Goal: Task Accomplishment & Management: Manage account settings

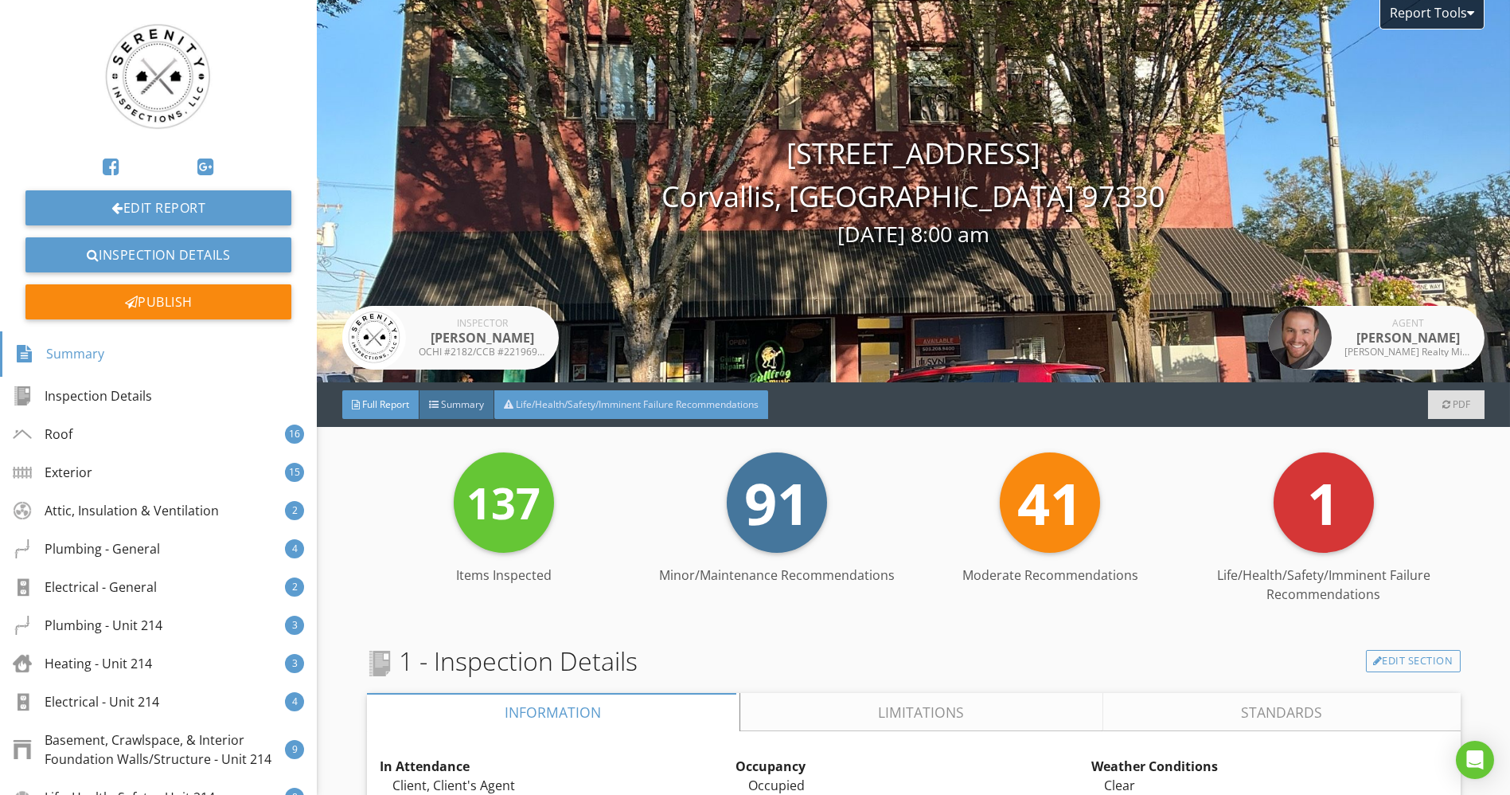
click at [701, 404] on span "Life/Health/Safety/Imminent Failure Recommendations" at bounding box center [637, 404] width 243 height 14
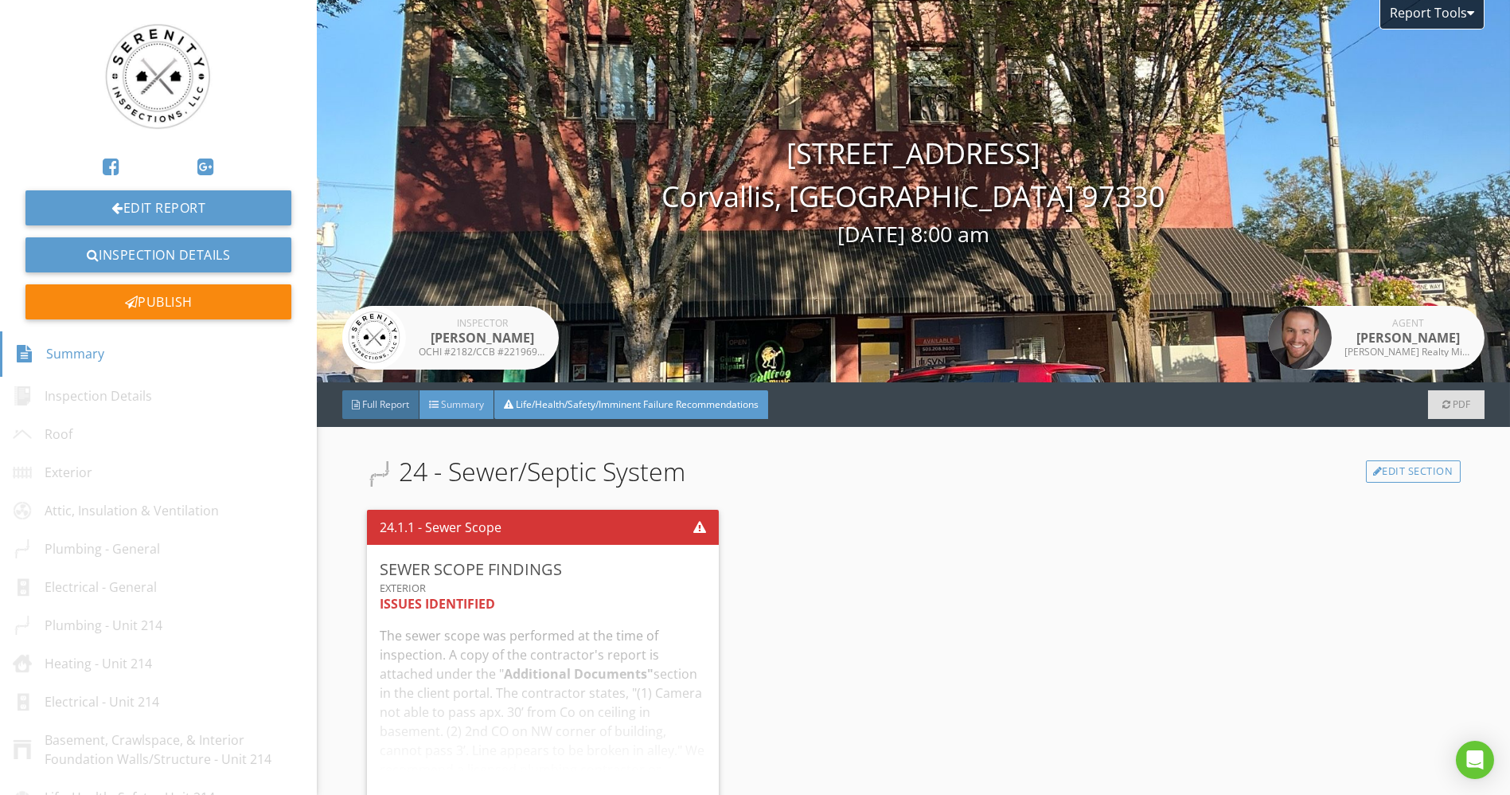
click at [465, 401] on span "Summary" at bounding box center [462, 404] width 43 height 14
click at [389, 411] on div "Full Report" at bounding box center [380, 404] width 77 height 29
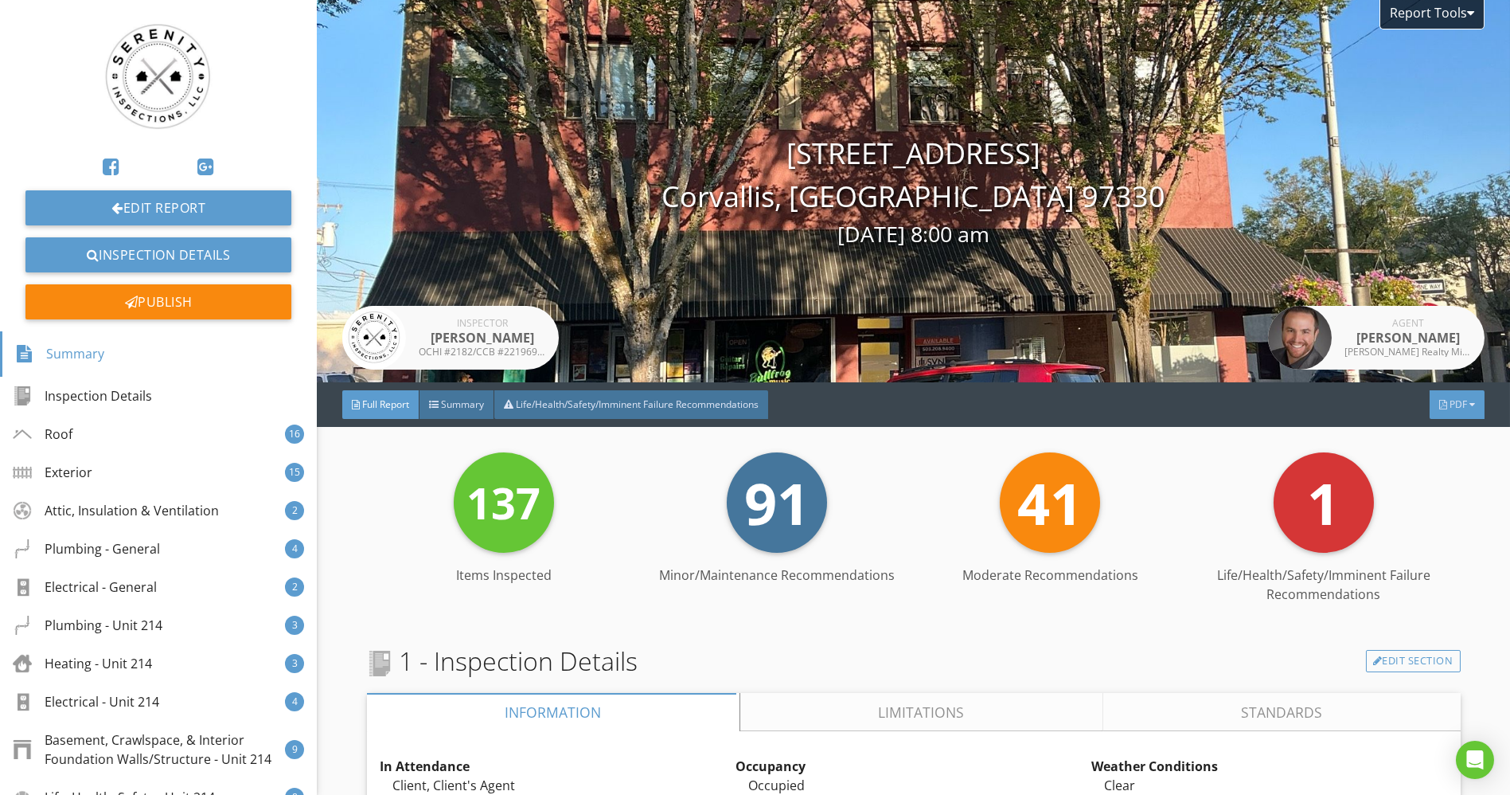
click at [1430, 406] on div "PDF" at bounding box center [1457, 404] width 55 height 29
click at [1459, 407] on div "Summary Full Report Refresh PDFs" at bounding box center [1436, 469] width 127 height 127
click at [1459, 410] on div "PDF" at bounding box center [1457, 404] width 55 height 29
click at [1432, 474] on div "Full Report" at bounding box center [1437, 473] width 102 height 19
click at [163, 244] on link "Inspection Details" at bounding box center [158, 254] width 266 height 35
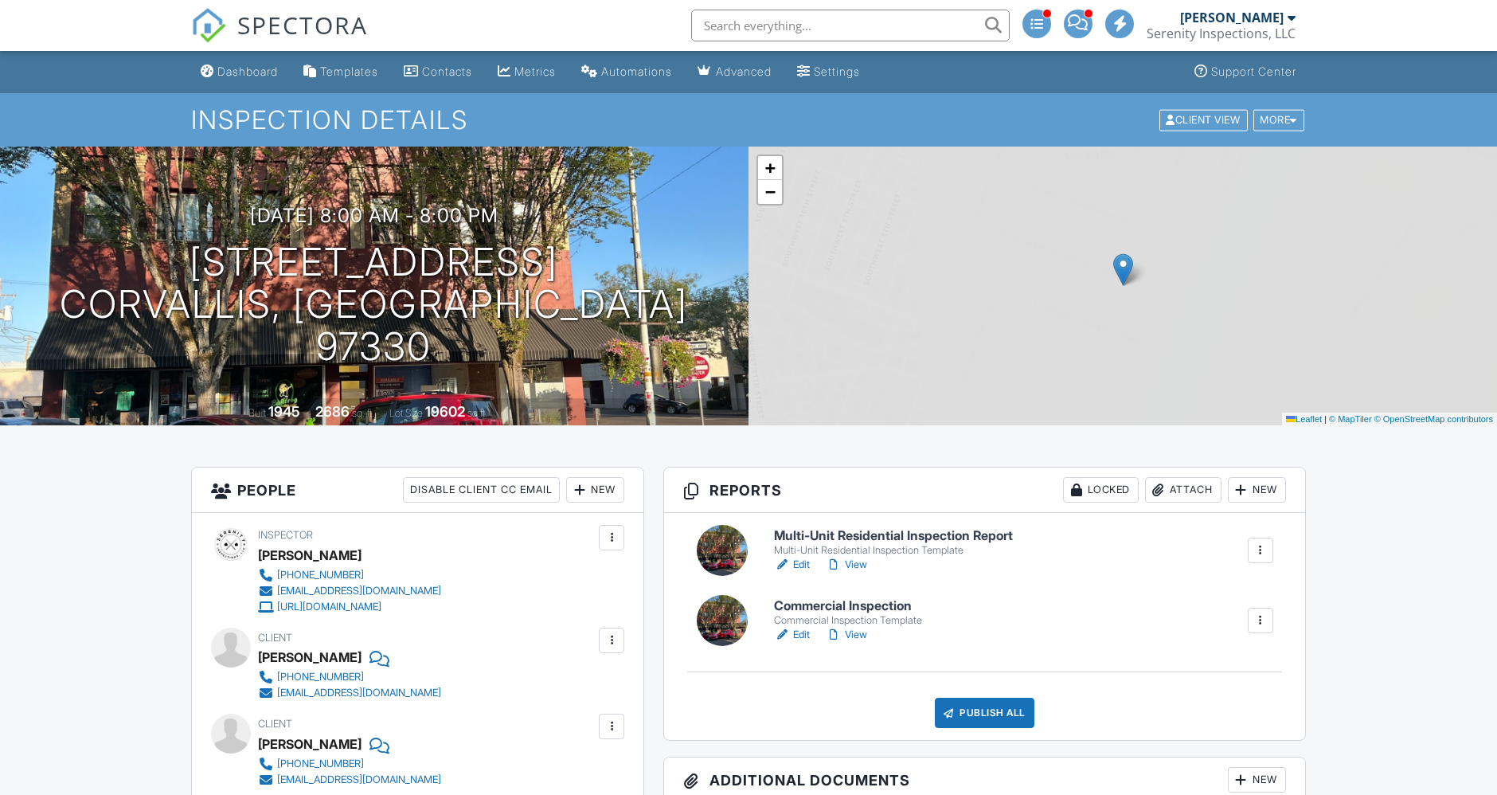
click at [1268, 551] on div at bounding box center [1260, 549] width 25 height 25
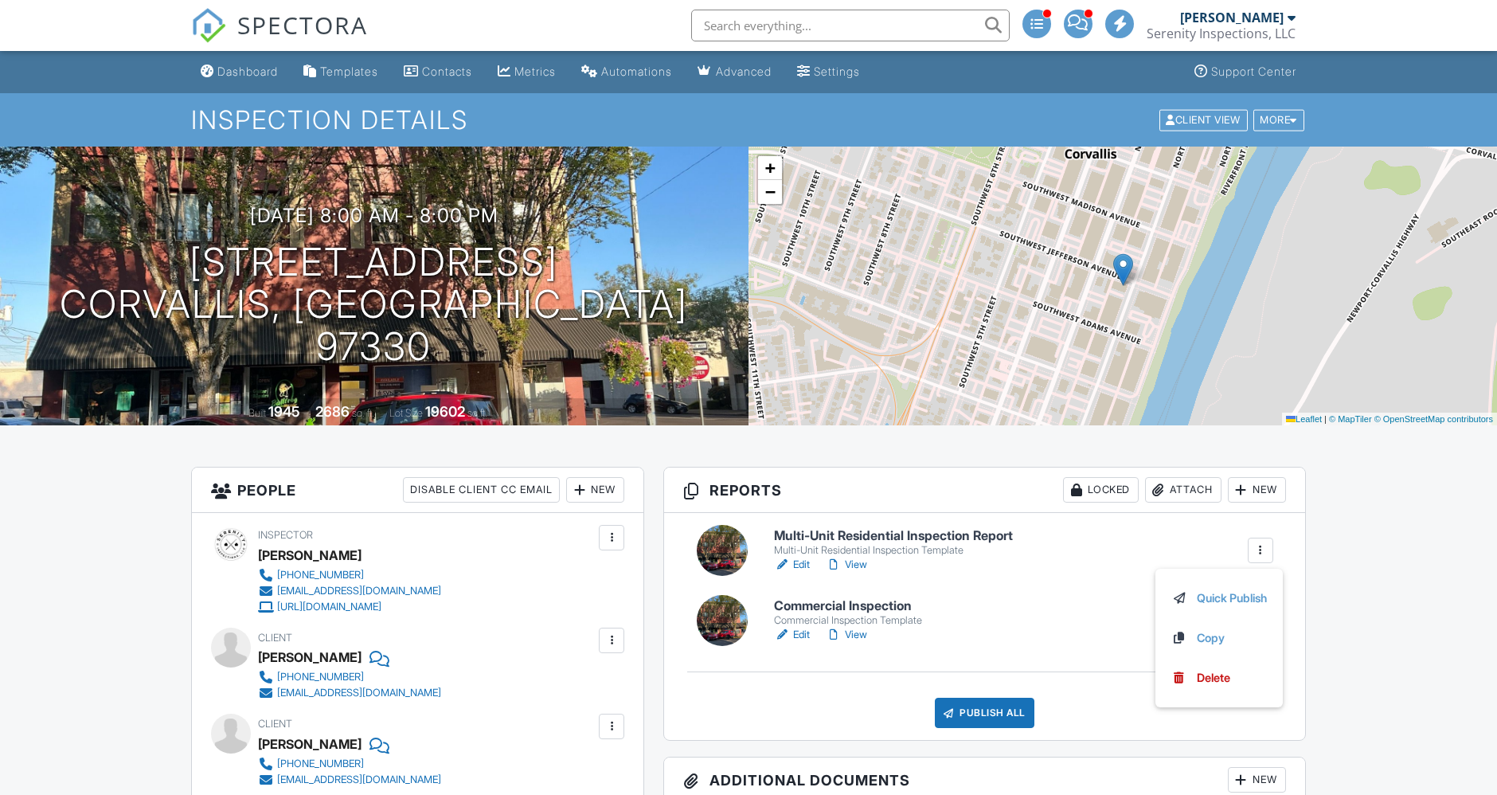
click at [851, 563] on link "View" at bounding box center [846, 565] width 41 height 16
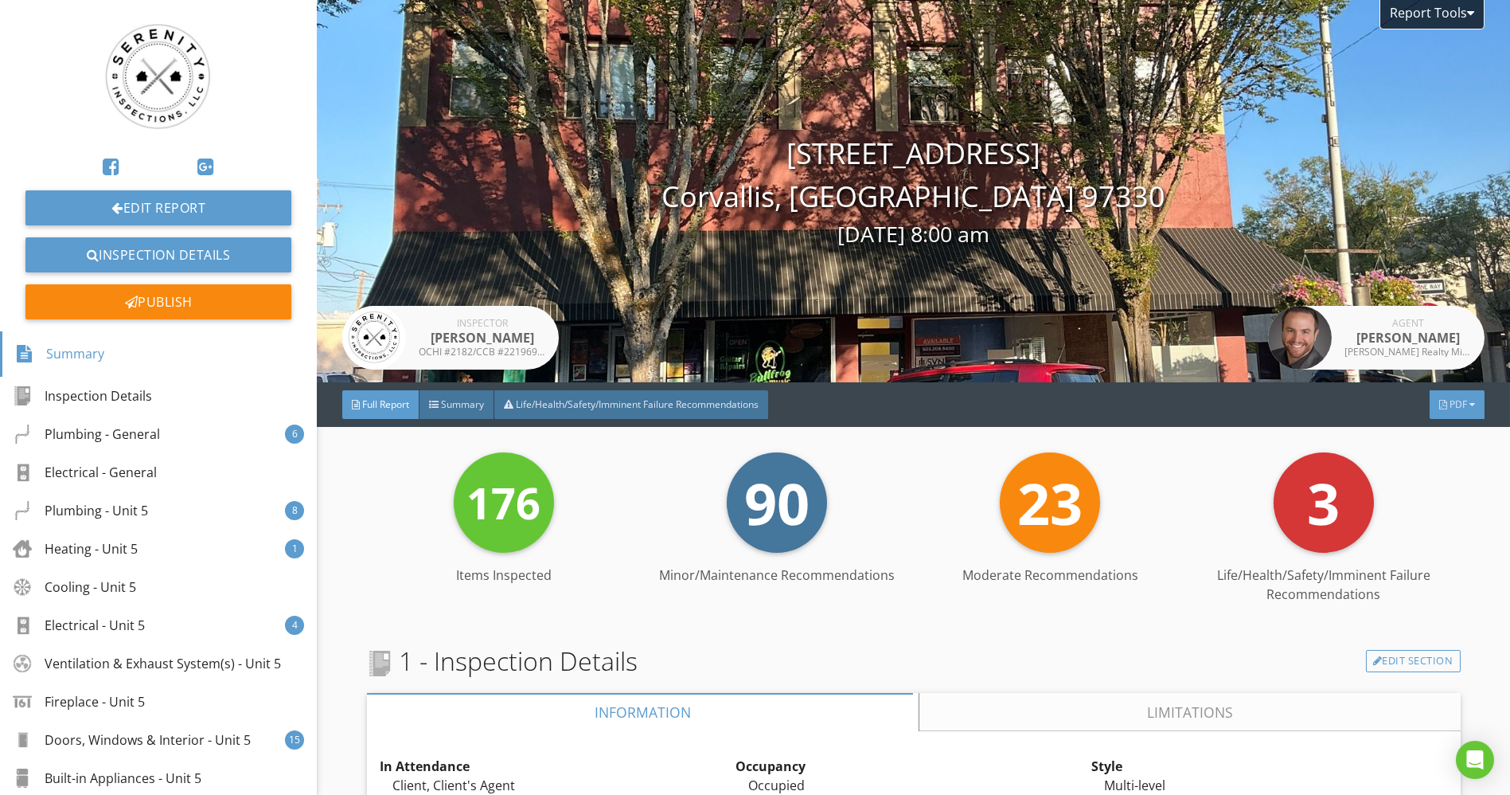
click at [1450, 404] on span "PDF" at bounding box center [1459, 404] width 18 height 14
click at [1427, 460] on div "Full Report" at bounding box center [1437, 468] width 102 height 19
click at [182, 205] on link "Edit Report" at bounding box center [158, 207] width 266 height 35
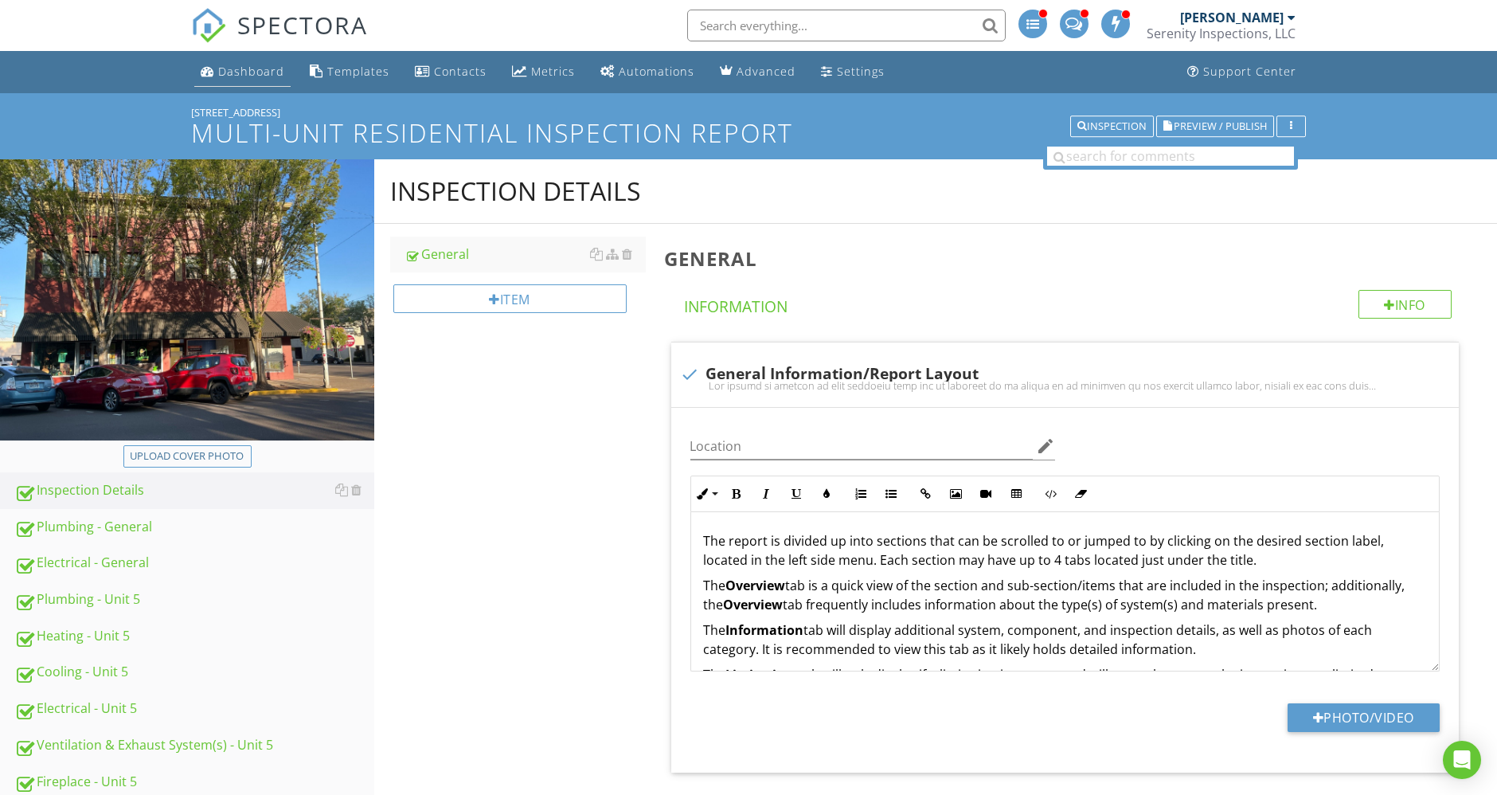
click at [224, 68] on div "Dashboard" at bounding box center [251, 71] width 66 height 15
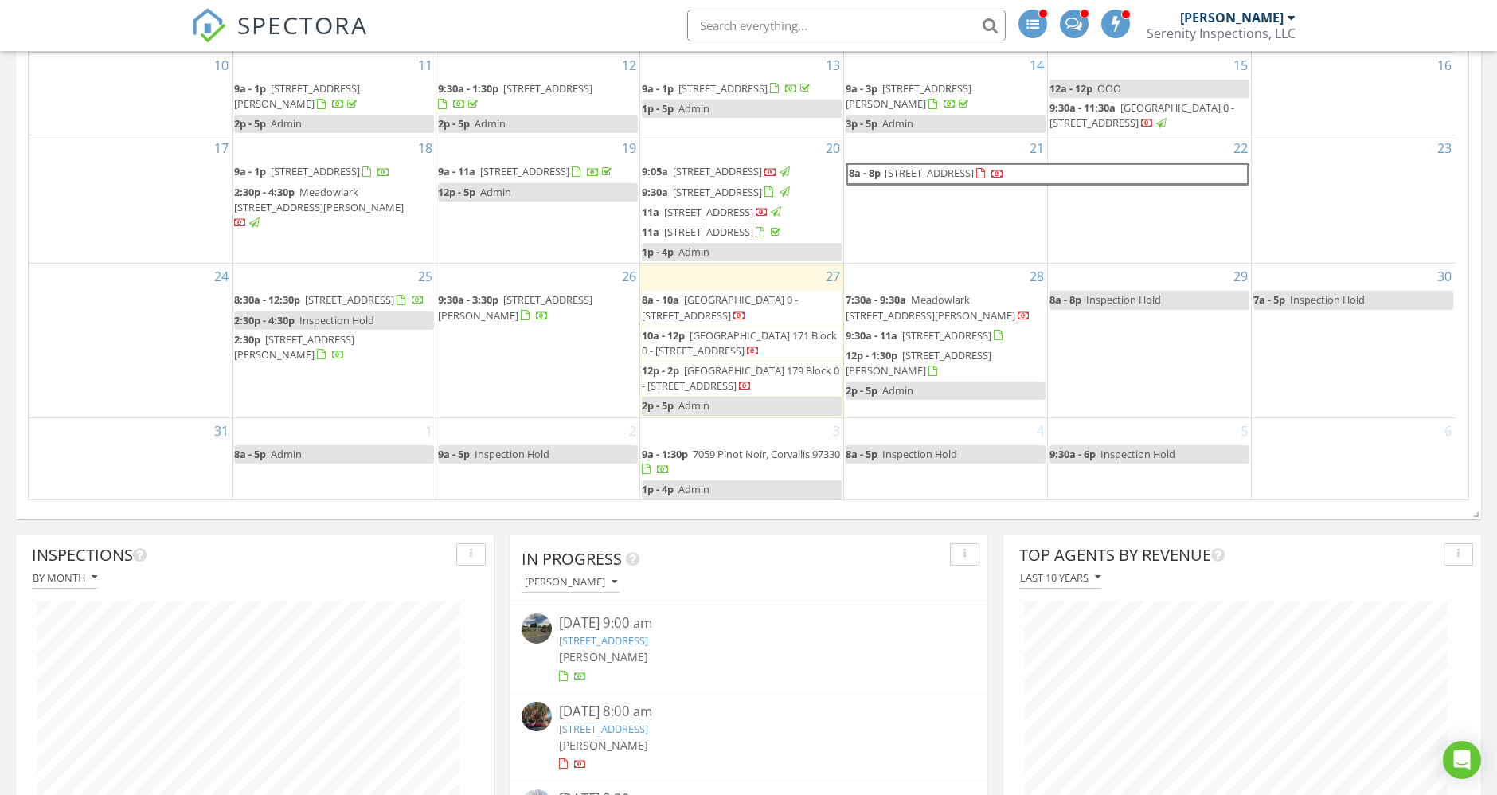
scroll to position [1238, 0]
